Goal: Navigation & Orientation: Go to known website

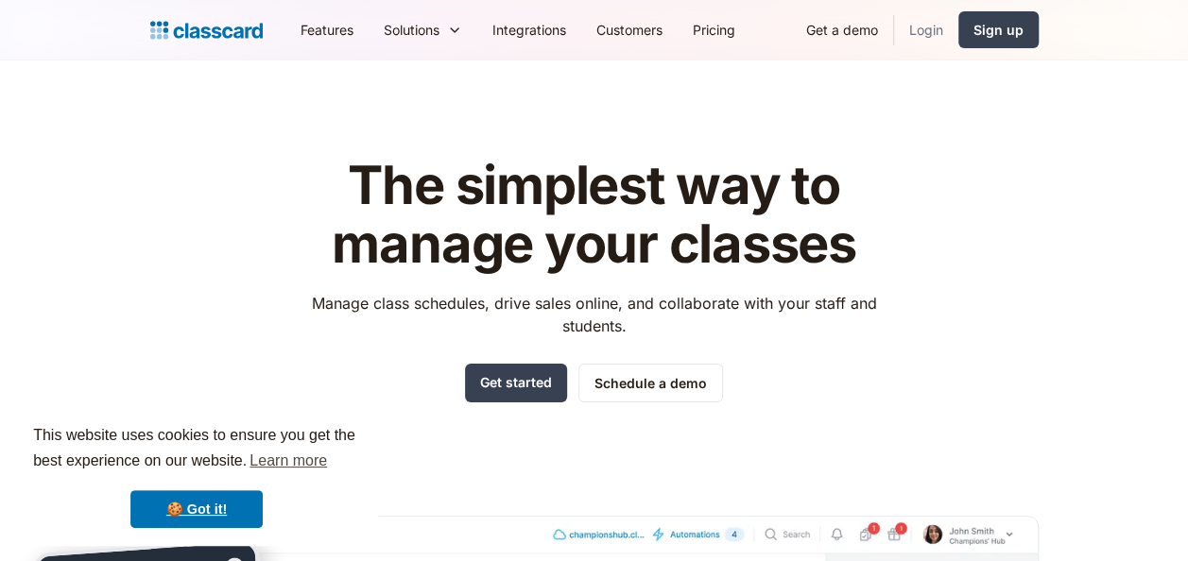
click at [916, 40] on link "Login" at bounding box center [926, 30] width 64 height 43
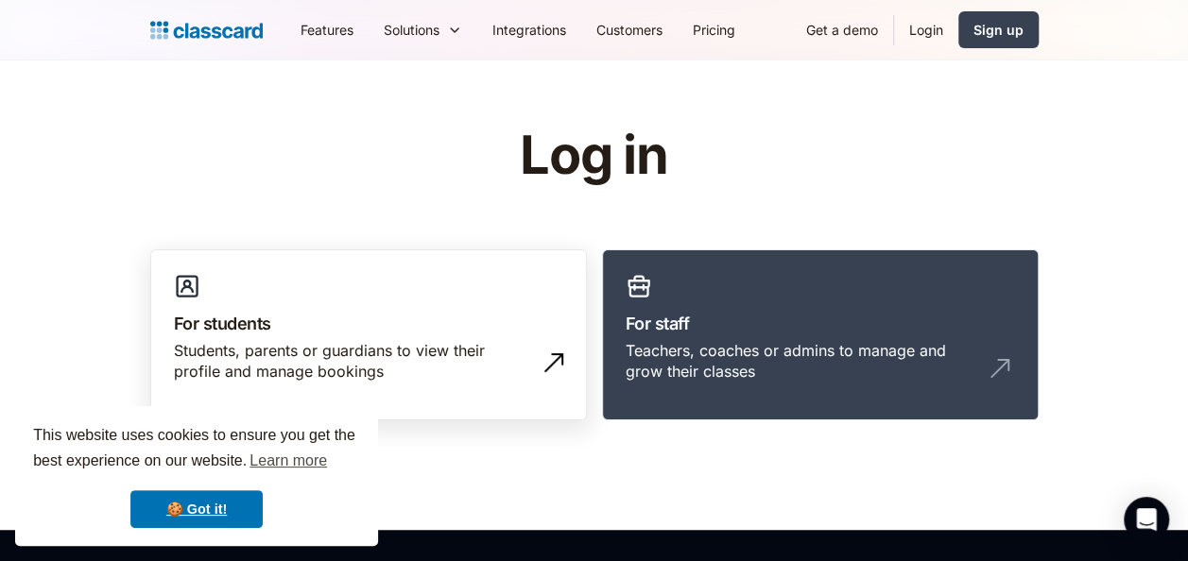
click at [287, 292] on link "For students Students, parents or guardians to view their profile and manage bo…" at bounding box center [368, 336] width 437 height 172
